Goal: Task Accomplishment & Management: Manage account settings

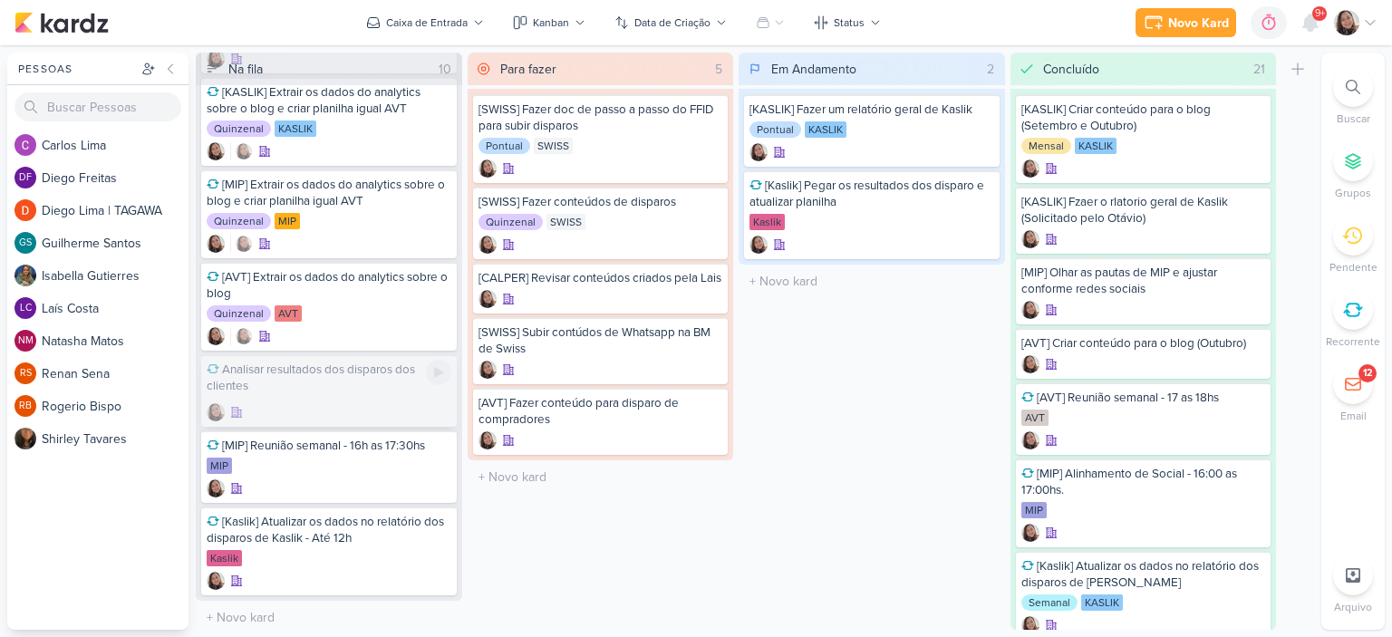
scroll to position [312, 0]
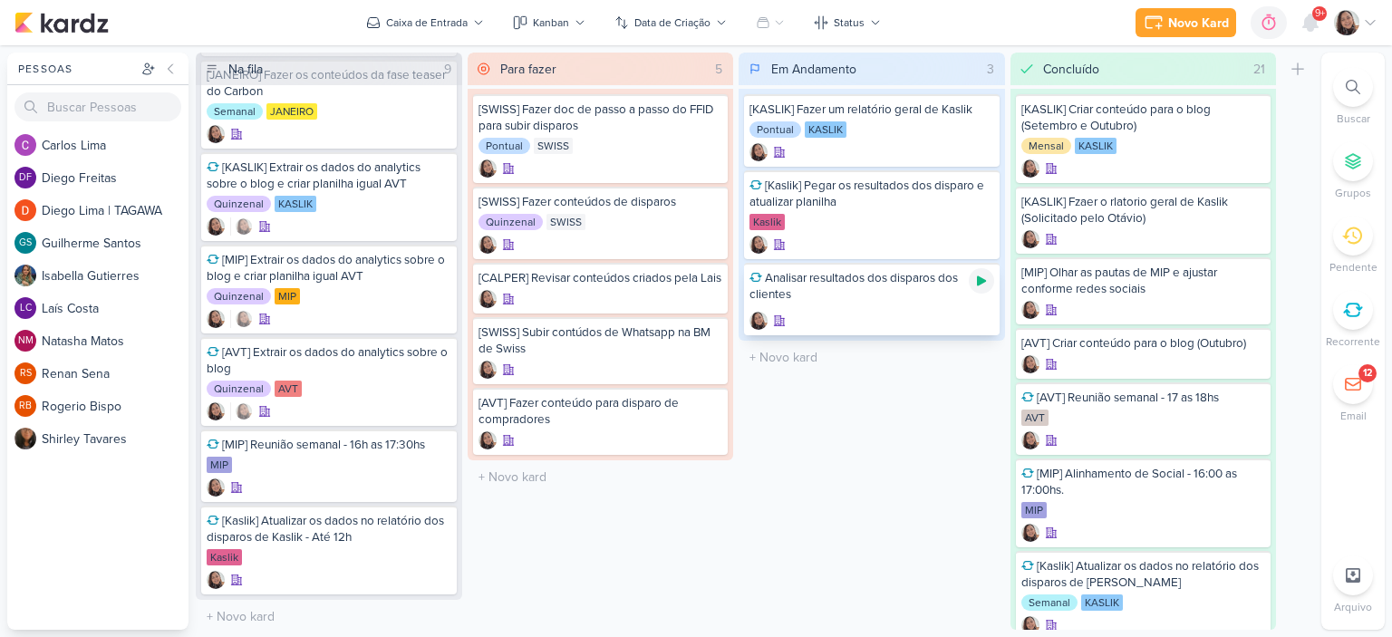
click at [979, 279] on icon at bounding box center [981, 281] width 9 height 10
click at [788, 342] on div "O título do kard deve ter menos que 100 caracteres" at bounding box center [871, 358] width 266 height 34
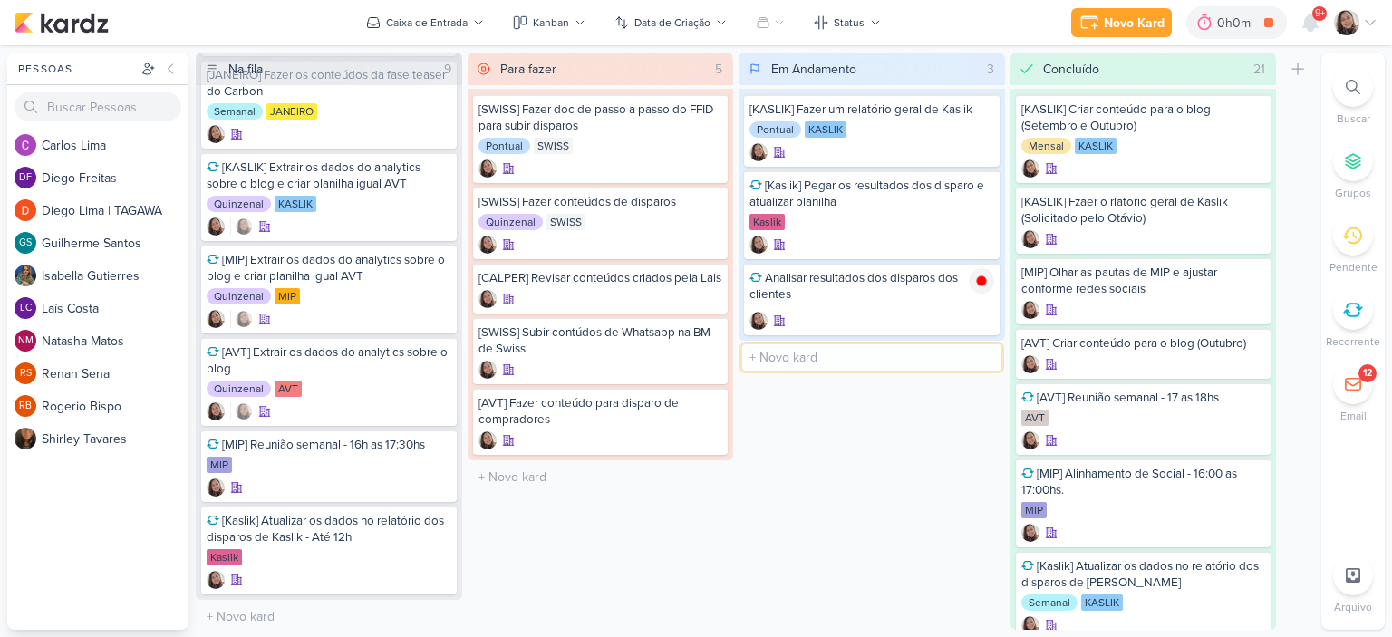
click at [797, 347] on input "text" at bounding box center [871, 357] width 259 height 26
type input "[Eztec] Pauta de Setembro"
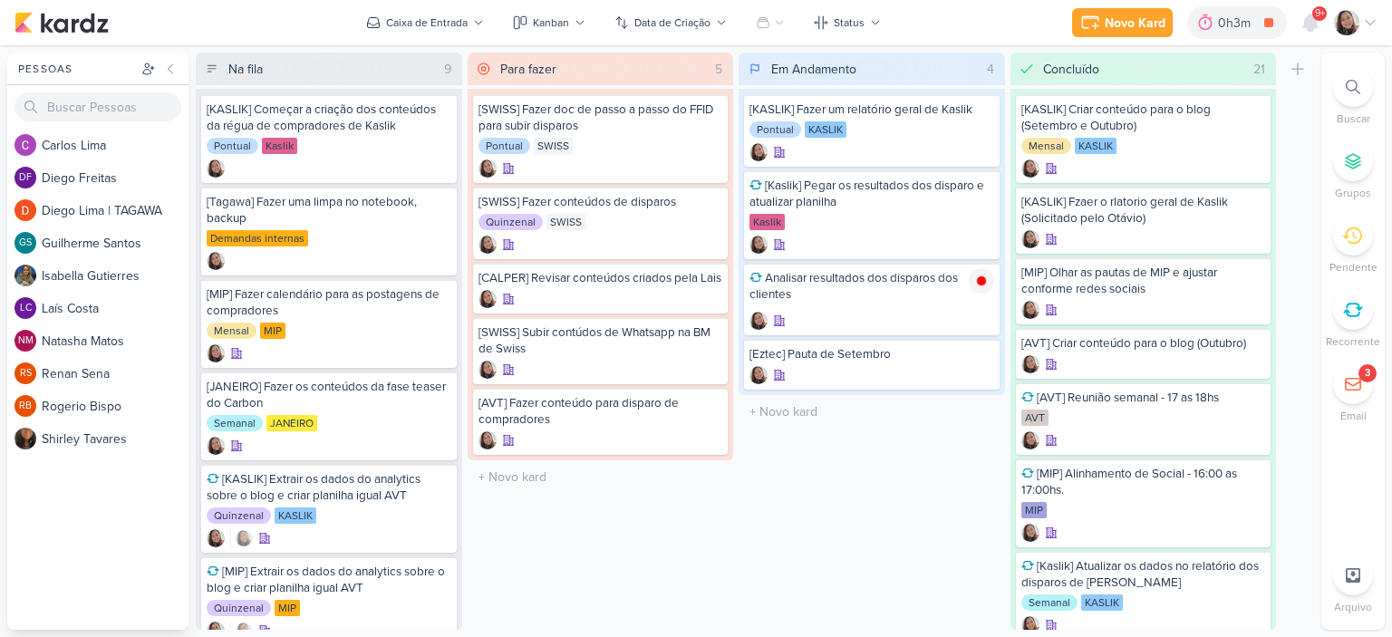
click at [1377, 24] on div "Novo Kard Ctrl + k 0h3m Analisar resultados dos disparos dos clientes 0h0m Hoje…" at bounding box center [696, 22] width 1392 height 45
click at [1364, 20] on icon at bounding box center [1370, 22] width 14 height 14
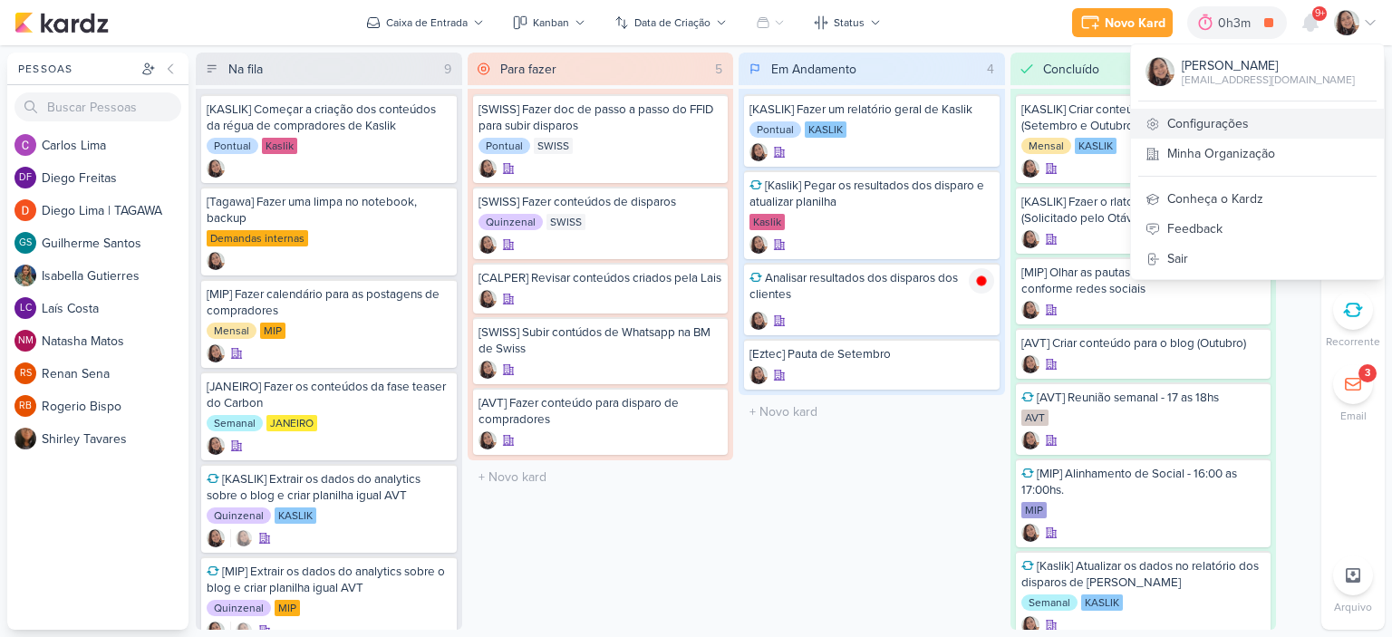
click at [1200, 126] on link "Configurações" at bounding box center [1257, 124] width 253 height 30
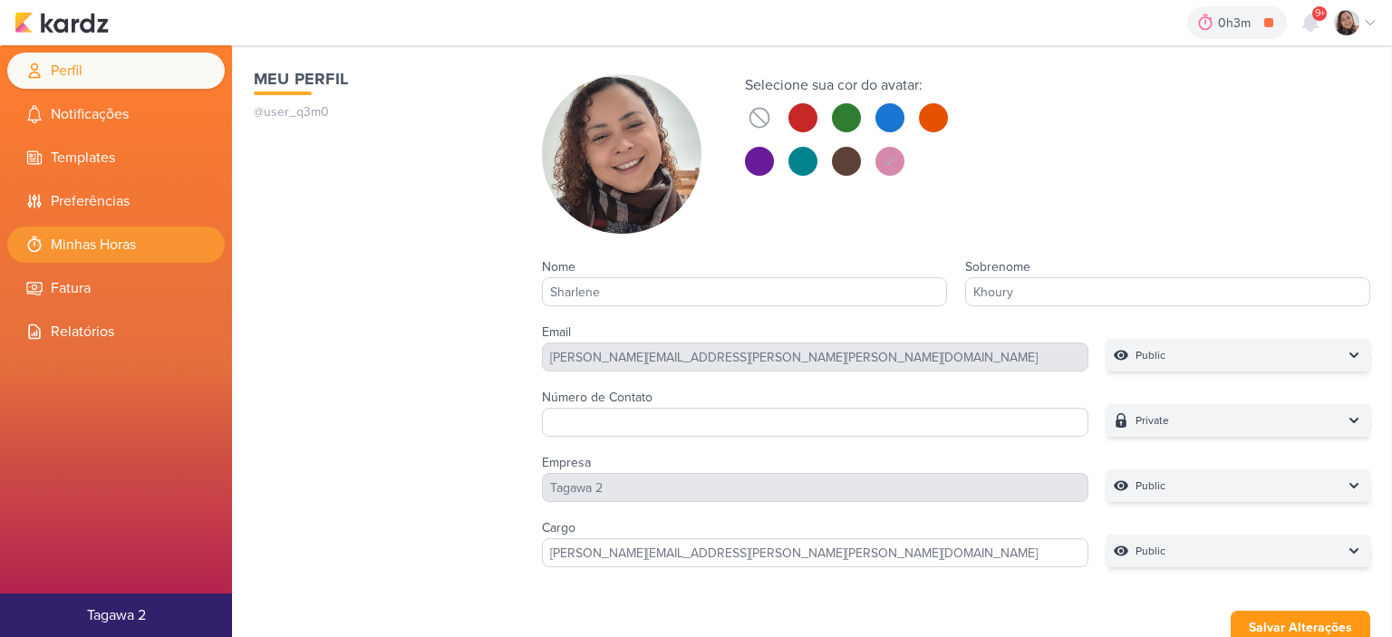
click at [159, 242] on li "Minhas Horas" at bounding box center [115, 245] width 217 height 36
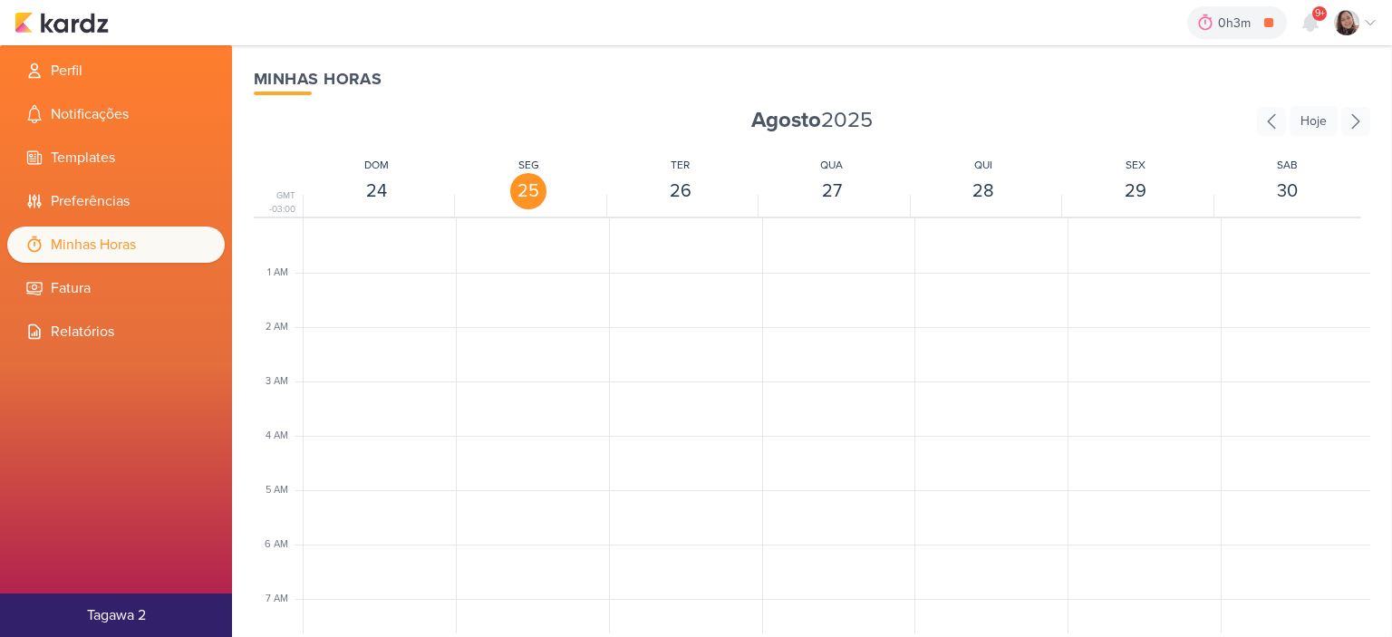
scroll to position [428, 0]
